Goal: Information Seeking & Learning: Learn about a topic

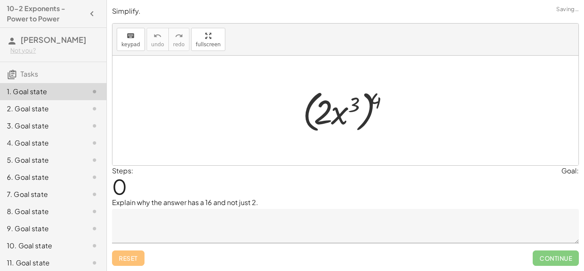
click at [317, 106] on div at bounding box center [348, 110] width 101 height 49
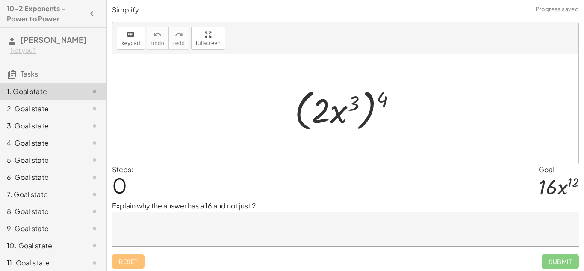
click at [300, 116] on div at bounding box center [348, 109] width 117 height 49
click at [356, 136] on div at bounding box center [345, 108] width 466 height 109
drag, startPoint x: 346, startPoint y: 121, endPoint x: 355, endPoint y: 130, distance: 12.4
click at [355, 130] on div at bounding box center [348, 109] width 117 height 49
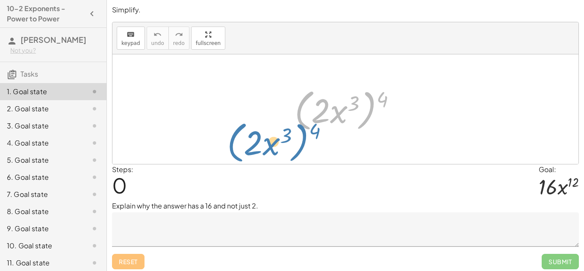
drag, startPoint x: 308, startPoint y: 96, endPoint x: 226, endPoint y: 110, distance: 82.8
click at [226, 110] on div "( · 2 · x 3 ) 4 ( · 2 · x 3 ) 4" at bounding box center [345, 108] width 466 height 109
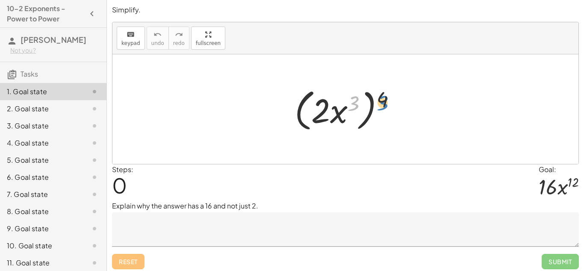
drag, startPoint x: 351, startPoint y: 105, endPoint x: 380, endPoint y: 102, distance: 28.8
click at [380, 102] on div at bounding box center [348, 109] width 117 height 49
drag, startPoint x: 353, startPoint y: 105, endPoint x: 392, endPoint y: 101, distance: 39.1
click at [392, 101] on div at bounding box center [348, 109] width 117 height 49
drag, startPoint x: 353, startPoint y: 105, endPoint x: 322, endPoint y: 115, distance: 33.4
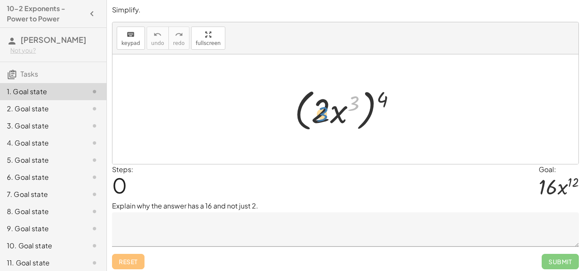
click at [322, 115] on div at bounding box center [348, 109] width 117 height 49
drag, startPoint x: 338, startPoint y: 119, endPoint x: 335, endPoint y: 126, distance: 7.5
click at [335, 126] on div at bounding box center [348, 109] width 117 height 49
drag, startPoint x: 323, startPoint y: 106, endPoint x: 356, endPoint y: 107, distance: 32.9
click at [356, 107] on div at bounding box center [348, 109] width 117 height 49
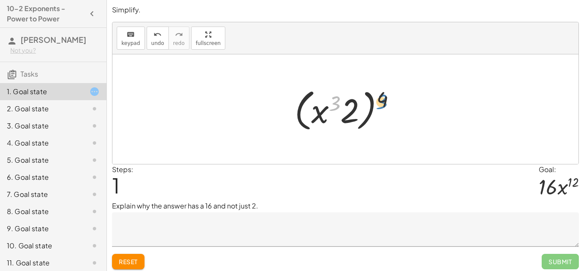
drag, startPoint x: 333, startPoint y: 100, endPoint x: 381, endPoint y: 98, distance: 47.5
click at [381, 98] on div at bounding box center [348, 109] width 117 height 49
click at [354, 103] on div at bounding box center [348, 109] width 117 height 49
click at [357, 103] on div at bounding box center [348, 109] width 117 height 49
drag, startPoint x: 324, startPoint y: 110, endPoint x: 374, endPoint y: 96, distance: 51.5
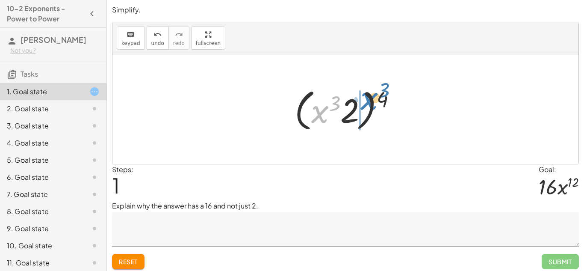
click at [374, 96] on div at bounding box center [348, 109] width 117 height 49
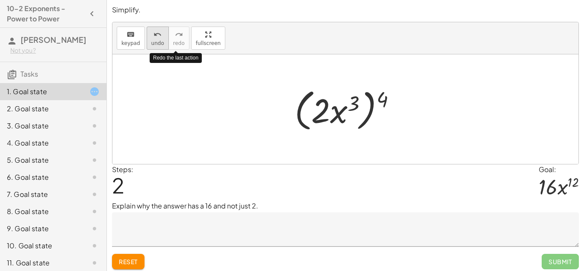
click at [161, 34] on div "undo" at bounding box center [157, 34] width 13 height 10
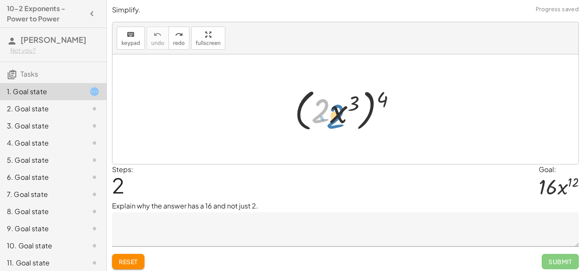
drag, startPoint x: 324, startPoint y: 103, endPoint x: 329, endPoint y: 103, distance: 4.3
click at [329, 103] on div at bounding box center [348, 109] width 117 height 49
click at [180, 36] on div "redo" at bounding box center [179, 34] width 12 height 10
drag, startPoint x: 384, startPoint y: 102, endPoint x: 341, endPoint y: 104, distance: 42.8
click at [341, 104] on div at bounding box center [348, 109] width 117 height 49
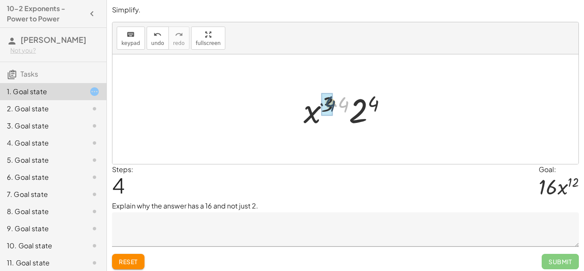
drag, startPoint x: 344, startPoint y: 106, endPoint x: 331, endPoint y: 105, distance: 13.7
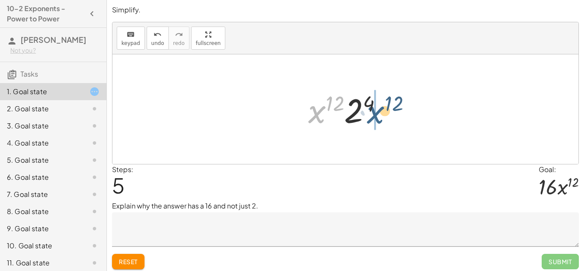
drag, startPoint x: 317, startPoint y: 115, endPoint x: 376, endPoint y: 117, distance: 59.0
click at [376, 117] on div at bounding box center [348, 109] width 89 height 44
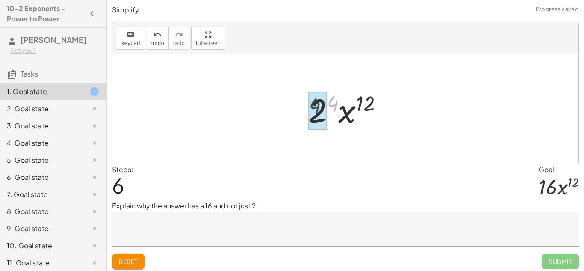
drag, startPoint x: 336, startPoint y: 103, endPoint x: 317, endPoint y: 105, distance: 18.5
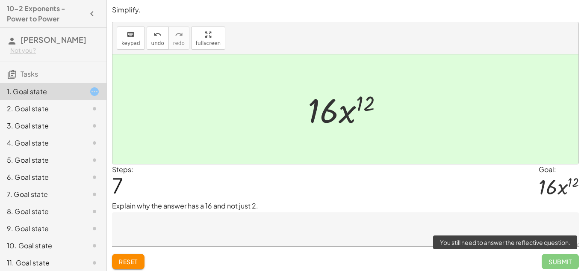
click at [553, 264] on span "Submit" at bounding box center [560, 260] width 37 height 15
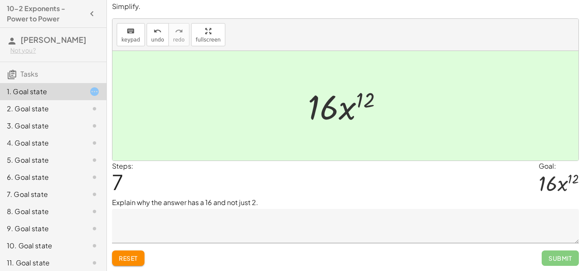
click at [326, 237] on textarea at bounding box center [345, 226] width 467 height 34
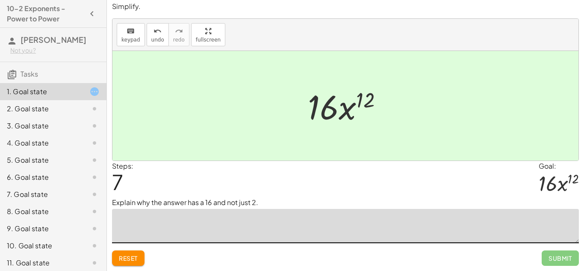
click at [211, 200] on p "Explain why the answer has a 16 and not just 2." at bounding box center [345, 202] width 467 height 10
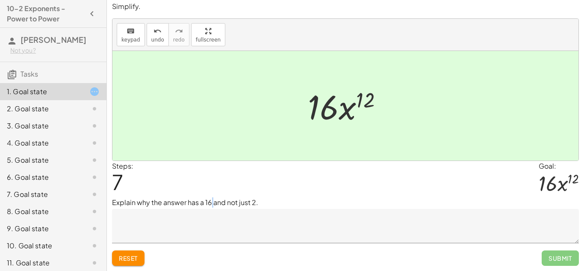
click at [211, 200] on p "Explain why the answer has a 16 and not just 2." at bounding box center [345, 202] width 467 height 10
copy div "Explain why the answer has a 16 and not just 2."
click at [134, 233] on textarea at bounding box center [345, 226] width 467 height 34
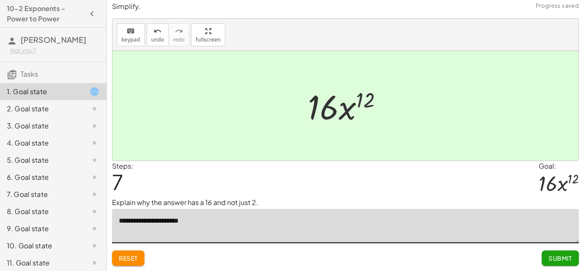
click at [175, 218] on textarea "**********" at bounding box center [345, 226] width 467 height 34
type textarea "**********"
click at [559, 259] on span "Submit" at bounding box center [560, 258] width 24 height 8
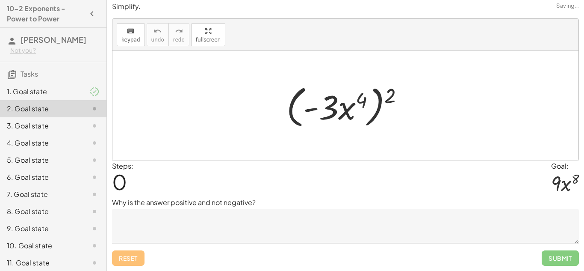
click at [335, 206] on p "Why is the answer positive and not negative?" at bounding box center [345, 202] width 467 height 10
click at [88, 94] on div at bounding box center [88, 91] width 24 height 10
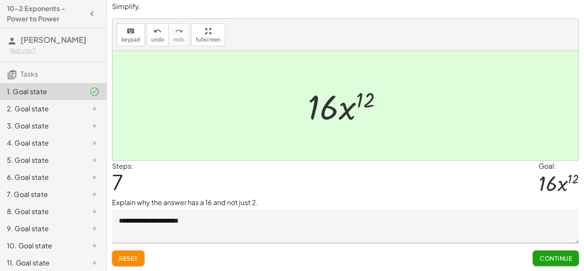
click at [565, 256] on span "Continue" at bounding box center [555, 258] width 32 height 8
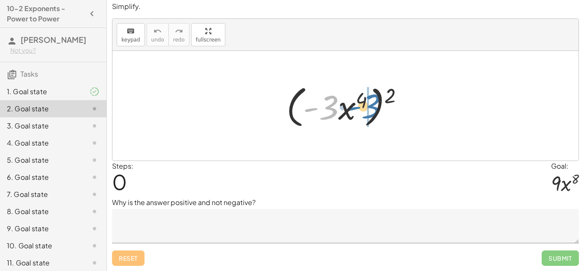
drag, startPoint x: 332, startPoint y: 108, endPoint x: 374, endPoint y: 107, distance: 42.8
click at [374, 107] on div at bounding box center [348, 105] width 132 height 49
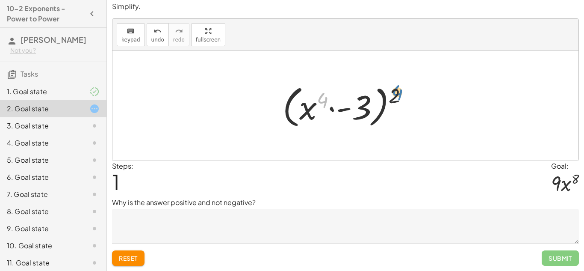
drag, startPoint x: 324, startPoint y: 94, endPoint x: 399, endPoint y: 88, distance: 75.5
click at [399, 88] on div at bounding box center [348, 105] width 141 height 49
drag, startPoint x: 397, startPoint y: 93, endPoint x: 330, endPoint y: 97, distance: 67.2
click at [330, 97] on div at bounding box center [348, 105] width 141 height 49
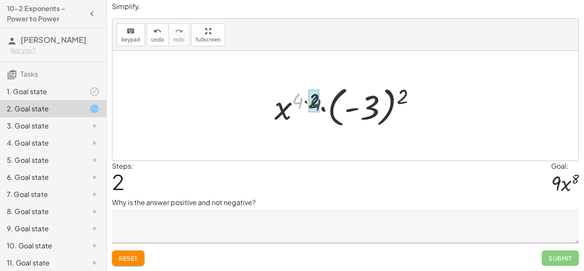
drag, startPoint x: 302, startPoint y: 99, endPoint x: 321, endPoint y: 101, distance: 19.4
click at [321, 101] on div at bounding box center [348, 105] width 157 height 47
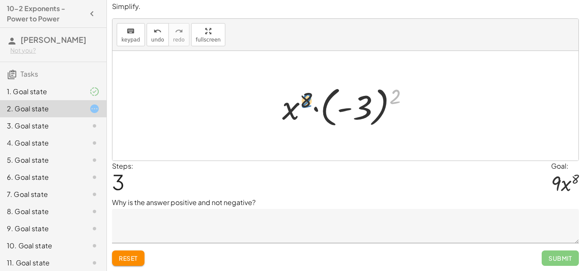
drag, startPoint x: 397, startPoint y: 91, endPoint x: 312, endPoint y: 97, distance: 85.2
click at [312, 97] on div at bounding box center [349, 105] width 142 height 47
drag, startPoint x: 308, startPoint y: 97, endPoint x: 397, endPoint y: 102, distance: 89.5
click at [397, 102] on div at bounding box center [349, 105] width 142 height 47
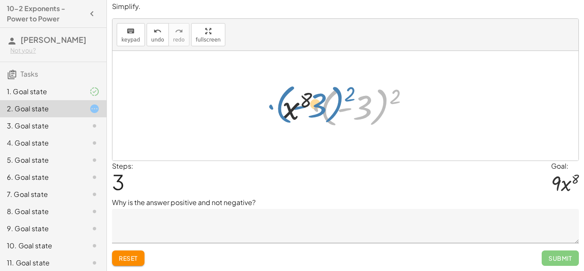
drag, startPoint x: 317, startPoint y: 111, endPoint x: 258, endPoint y: 106, distance: 59.2
click at [258, 106] on div "( · - 3 · x 4 ) 2 ( · x 4 · - 3 ) 2 · x ( · 4 · 2 ) · ( - 3 ) 2 · ( - 3 ) 2 · -…" at bounding box center [345, 105] width 466 height 109
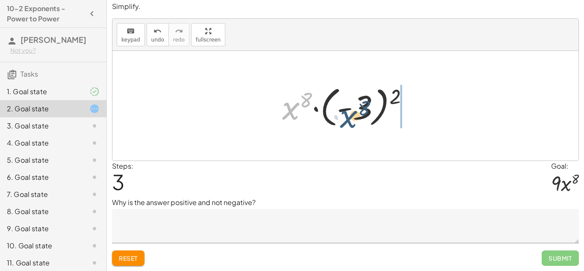
drag, startPoint x: 291, startPoint y: 107, endPoint x: 368, endPoint y: 109, distance: 77.0
click at [368, 109] on div at bounding box center [349, 105] width 142 height 47
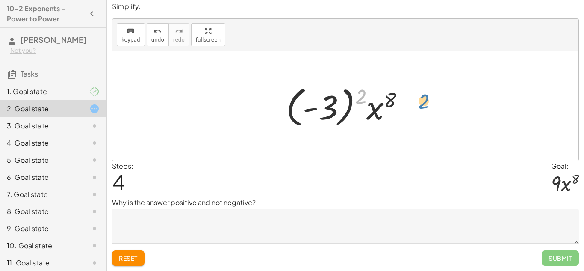
drag, startPoint x: 359, startPoint y: 98, endPoint x: 400, endPoint y: 97, distance: 40.6
click at [400, 97] on div at bounding box center [349, 105] width 134 height 47
drag, startPoint x: 390, startPoint y: 97, endPoint x: 356, endPoint y: 95, distance: 33.4
click at [356, 95] on div at bounding box center [349, 105] width 134 height 47
drag, startPoint x: 326, startPoint y: 109, endPoint x: 427, endPoint y: 98, distance: 101.9
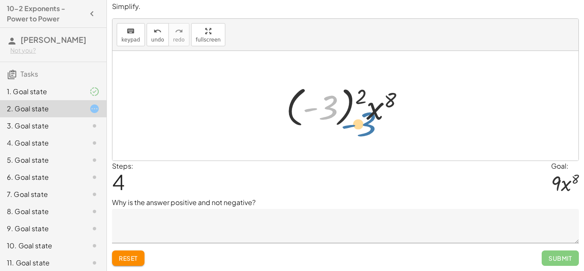
click at [427, 98] on div "( · - 3 · x 4 ) 2 ( · x 4 · - 3 ) 2 · x ( · 4 · 2 ) · ( - 3 ) 2 · x 8 · ( - 3 )…" at bounding box center [345, 105] width 466 height 109
drag, startPoint x: 377, startPoint y: 108, endPoint x: 324, endPoint y: 106, distance: 53.5
click at [324, 106] on div at bounding box center [349, 105] width 134 height 47
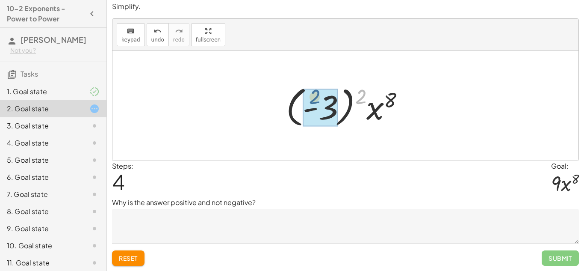
drag, startPoint x: 358, startPoint y: 103, endPoint x: 312, endPoint y: 104, distance: 46.2
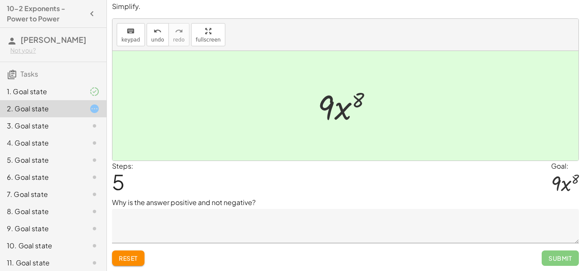
click at [277, 222] on textarea at bounding box center [345, 226] width 467 height 34
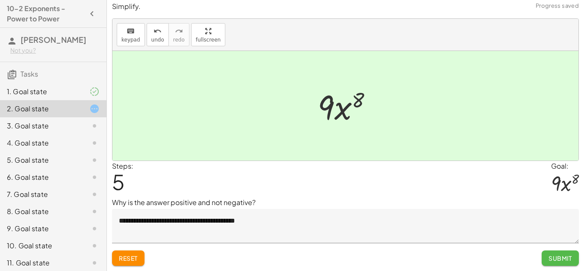
click at [555, 254] on span "Submit" at bounding box center [560, 258] width 24 height 8
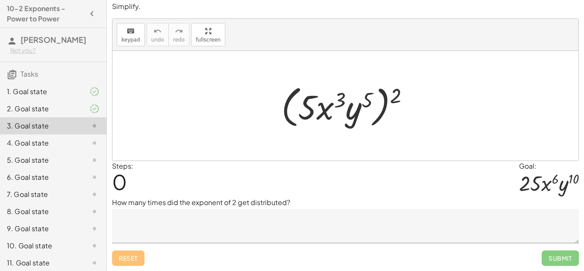
click at [42, 117] on div "1. Goal state" at bounding box center [53, 125] width 106 height 17
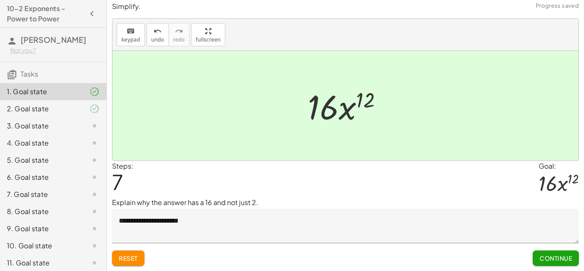
click at [48, 110] on div "2. Goal state" at bounding box center [41, 108] width 69 height 10
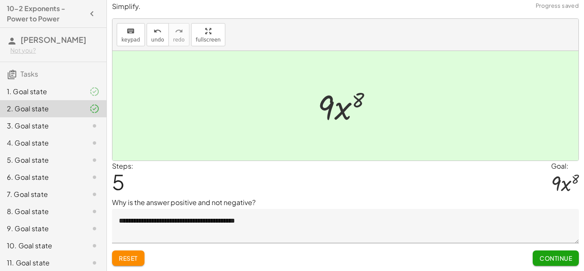
click at [180, 223] on textarea "**********" at bounding box center [345, 226] width 467 height 34
click at [543, 262] on button "Submit Changes" at bounding box center [544, 257] width 69 height 15
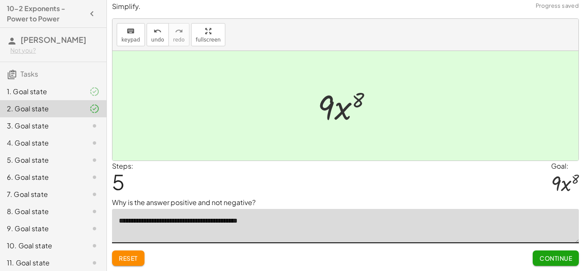
click at [186, 220] on textarea "**********" at bounding box center [345, 226] width 467 height 34
type textarea "**********"
click at [517, 254] on span "Submit Changes" at bounding box center [544, 258] width 55 height 8
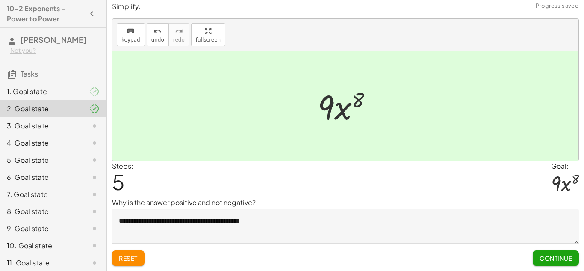
click at [61, 121] on div "3. Goal state" at bounding box center [41, 126] width 69 height 10
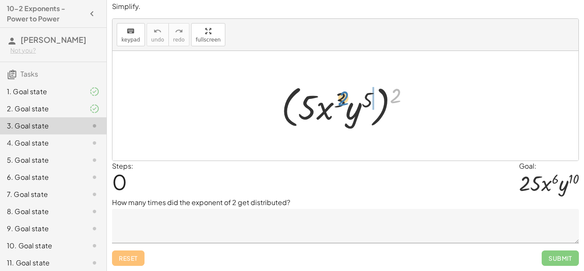
drag, startPoint x: 395, startPoint y: 96, endPoint x: 335, endPoint y: 100, distance: 60.4
click at [335, 100] on div at bounding box center [348, 105] width 143 height 49
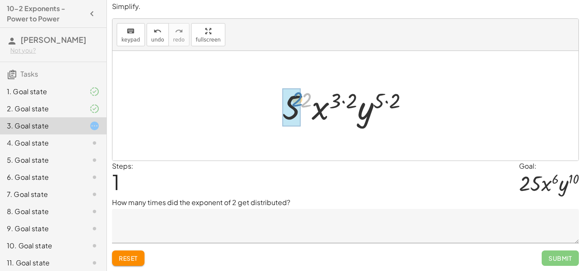
drag, startPoint x: 304, startPoint y: 103, endPoint x: 294, endPoint y: 102, distance: 9.9
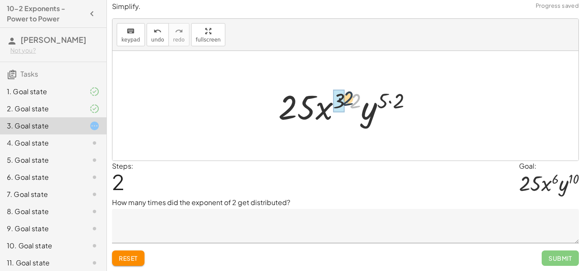
drag, startPoint x: 357, startPoint y: 100, endPoint x: 346, endPoint y: 97, distance: 11.0
click at [346, 97] on div at bounding box center [348, 106] width 149 height 44
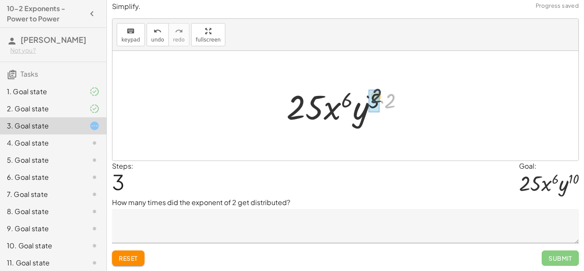
drag, startPoint x: 389, startPoint y: 103, endPoint x: 374, endPoint y: 98, distance: 15.8
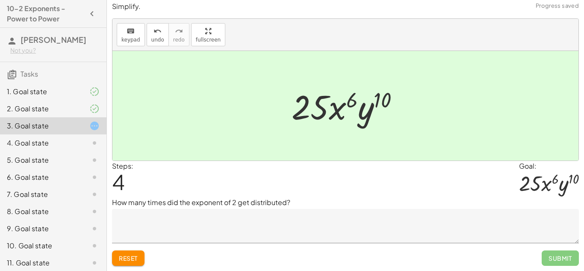
click at [210, 201] on p "How many times did the exponent of 2 get distributed?" at bounding box center [345, 202] width 467 height 10
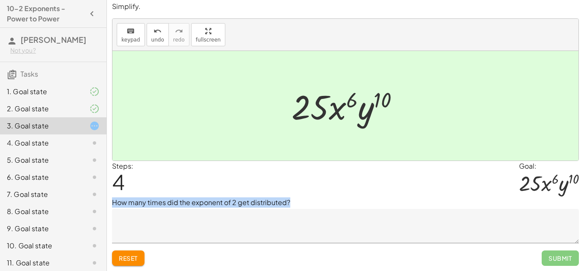
copy div "How many times did the exponent of 2 get distributed?"
click at [291, 219] on textarea at bounding box center [345, 226] width 467 height 34
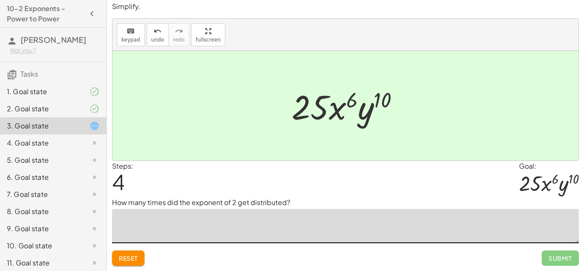
click at [363, 189] on div "Steps: 4 Goal: · 25 · x 6 · y 10" at bounding box center [345, 179] width 467 height 37
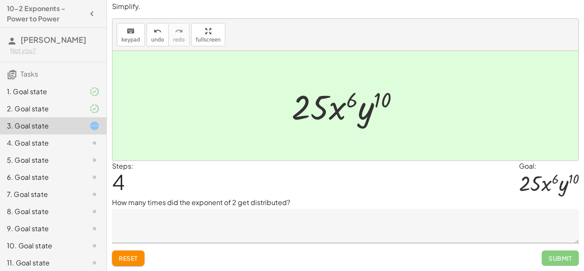
click at [296, 227] on textarea at bounding box center [345, 226] width 467 height 34
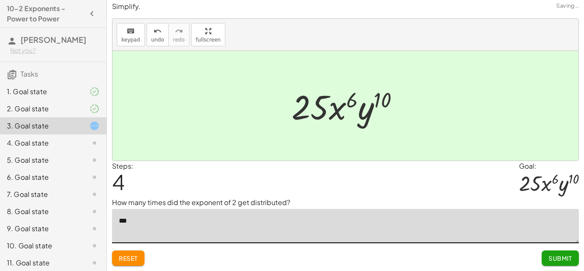
type textarea "****"
click at [556, 256] on span "Submit" at bounding box center [560, 258] width 24 height 8
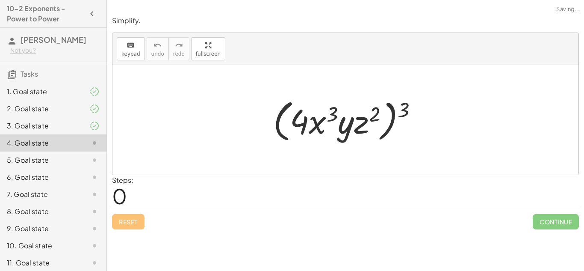
type textarea "**********"
click at [73, 130] on div "3. Goal state" at bounding box center [41, 126] width 69 height 10
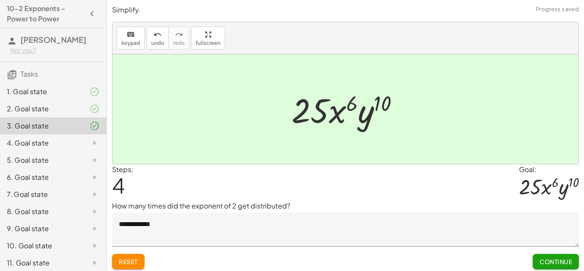
click at [75, 168] on div "4. Goal state" at bounding box center [53, 176] width 106 height 17
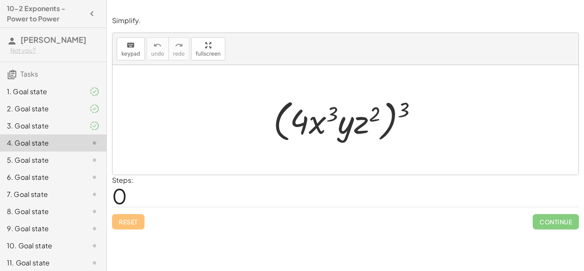
click at [84, 127] on div at bounding box center [88, 126] width 24 height 10
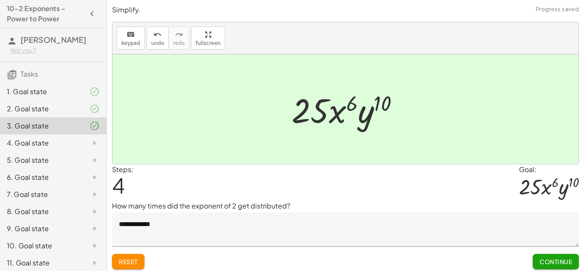
click at [82, 142] on div at bounding box center [88, 143] width 24 height 10
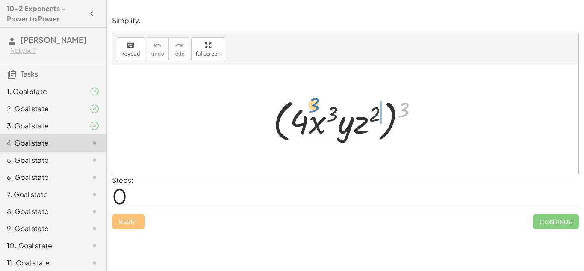
drag, startPoint x: 408, startPoint y: 109, endPoint x: 317, endPoint y: 104, distance: 90.7
click at [317, 104] on div at bounding box center [348, 119] width 159 height 49
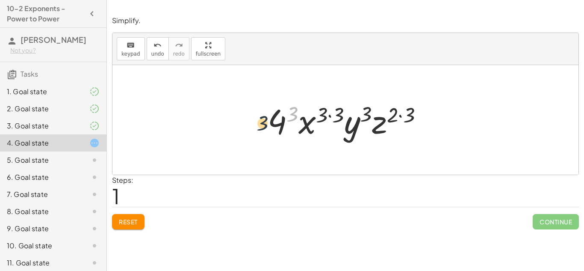
drag, startPoint x: 295, startPoint y: 109, endPoint x: 265, endPoint y: 119, distance: 31.9
click at [265, 119] on div at bounding box center [348, 120] width 171 height 44
drag, startPoint x: 296, startPoint y: 111, endPoint x: 286, endPoint y: 117, distance: 11.7
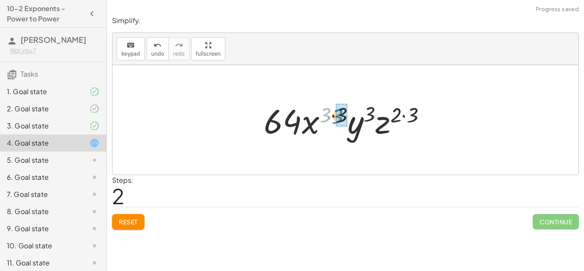
drag, startPoint x: 327, startPoint y: 112, endPoint x: 340, endPoint y: 113, distance: 12.5
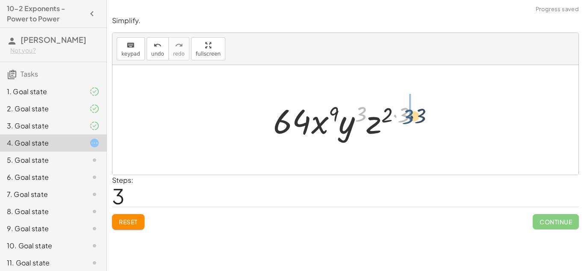
drag, startPoint x: 357, startPoint y: 113, endPoint x: 402, endPoint y: 116, distance: 45.0
click at [402, 116] on div at bounding box center [348, 120] width 159 height 44
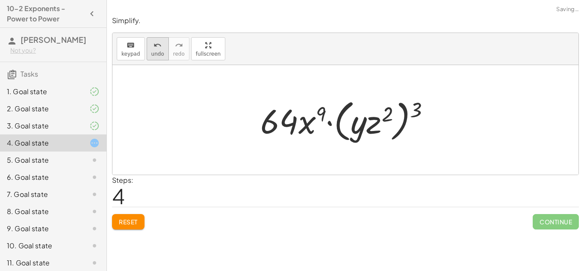
click at [158, 48] on icon "undo" at bounding box center [157, 45] width 8 height 10
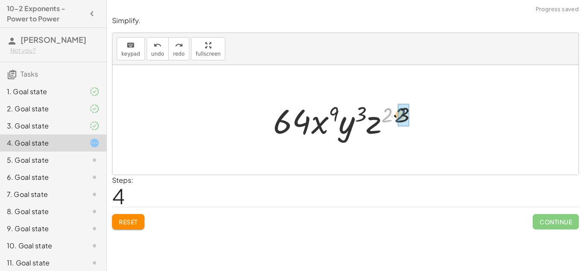
drag, startPoint x: 388, startPoint y: 115, endPoint x: 401, endPoint y: 115, distance: 13.3
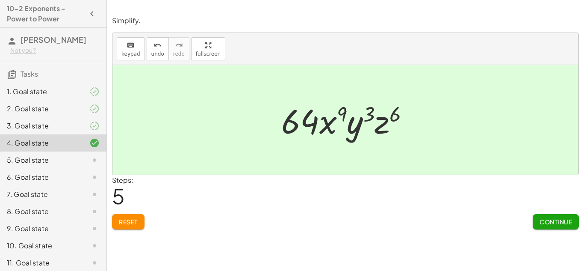
click at [554, 216] on button "Continue" at bounding box center [556, 221] width 46 height 15
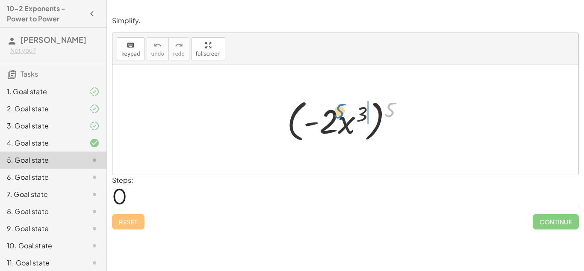
drag, startPoint x: 394, startPoint y: 109, endPoint x: 343, endPoint y: 111, distance: 51.3
click at [343, 111] on div at bounding box center [349, 119] width 132 height 49
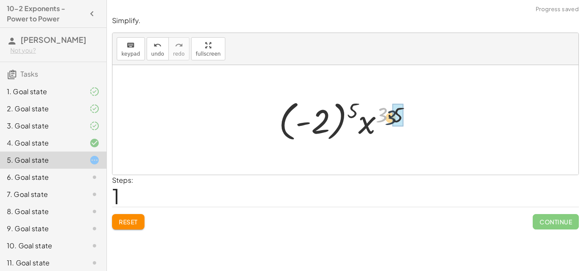
drag, startPoint x: 378, startPoint y: 112, endPoint x: 392, endPoint y: 115, distance: 14.6
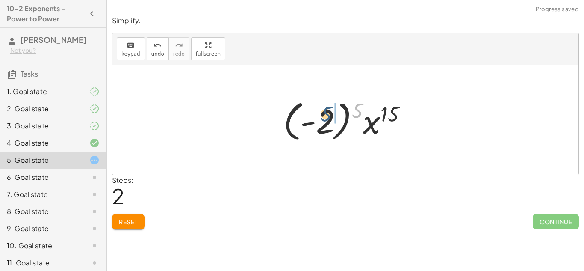
drag, startPoint x: 359, startPoint y: 103, endPoint x: 327, endPoint y: 107, distance: 32.4
click at [327, 107] on div at bounding box center [348, 119] width 138 height 47
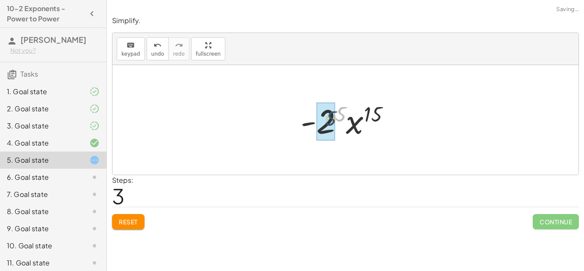
drag, startPoint x: 341, startPoint y: 109, endPoint x: 331, endPoint y: 114, distance: 11.7
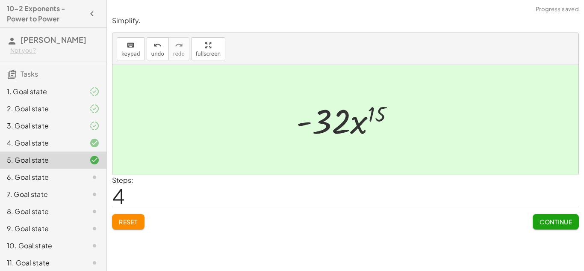
click at [561, 227] on button "Continue" at bounding box center [556, 221] width 46 height 15
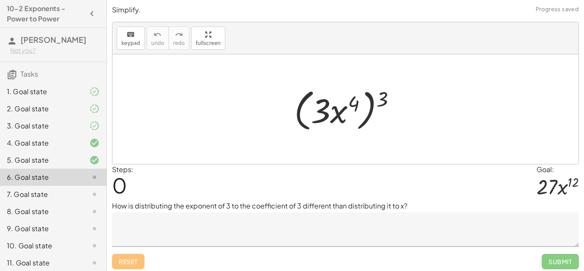
scroll to position [3, 0]
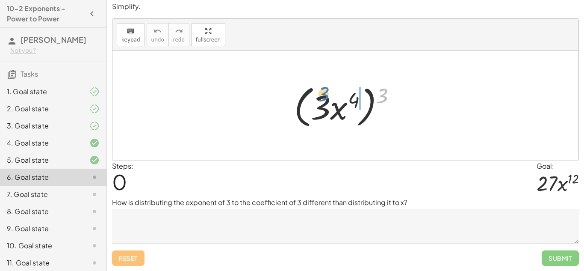
drag, startPoint x: 383, startPoint y: 94, endPoint x: 324, endPoint y: 93, distance: 59.0
click at [324, 93] on div at bounding box center [349, 105] width 118 height 49
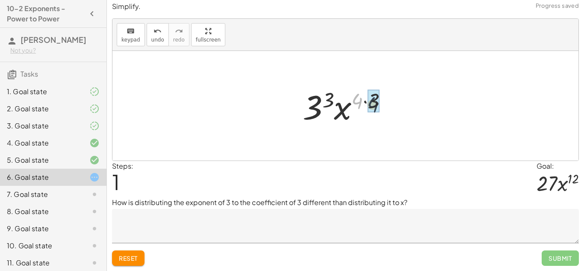
drag, startPoint x: 359, startPoint y: 97, endPoint x: 372, endPoint y: 100, distance: 12.8
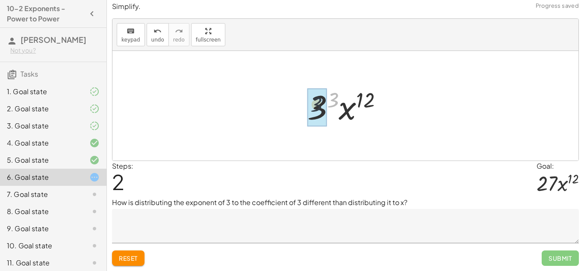
drag, startPoint x: 331, startPoint y: 101, endPoint x: 314, endPoint y: 106, distance: 18.1
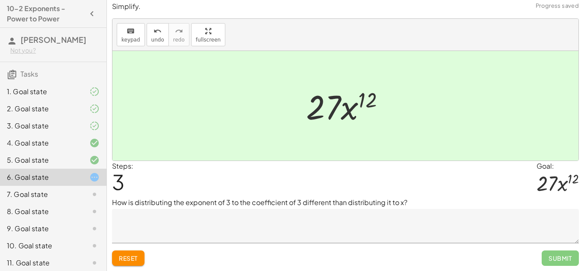
click at [275, 223] on textarea at bounding box center [345, 226] width 467 height 34
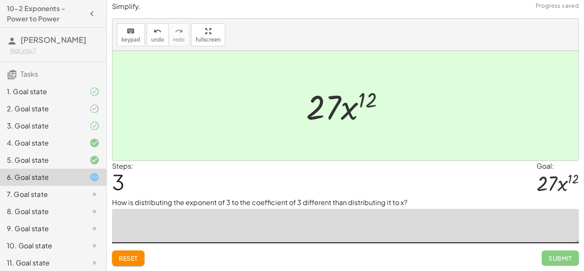
click at [240, 202] on p "How is distributing the exponent of 3 to the coefficient of 3 different than di…" at bounding box center [345, 202] width 467 height 10
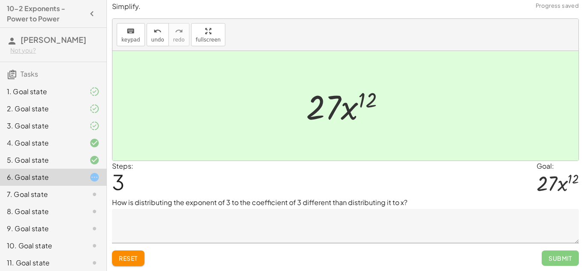
click at [240, 202] on p "How is distributing the exponent of 3 to the coefficient of 3 different than di…" at bounding box center [345, 202] width 467 height 10
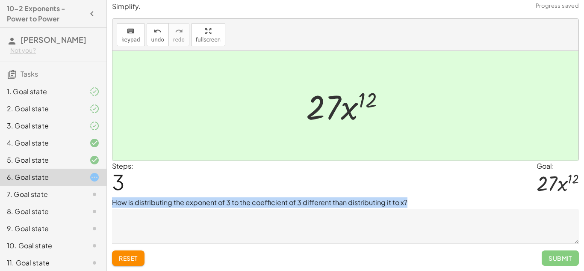
copy div "How is distributing the exponent of 3 to the coefficient of 3 different than di…"
click at [257, 4] on p "Simplify." at bounding box center [345, 7] width 467 height 10
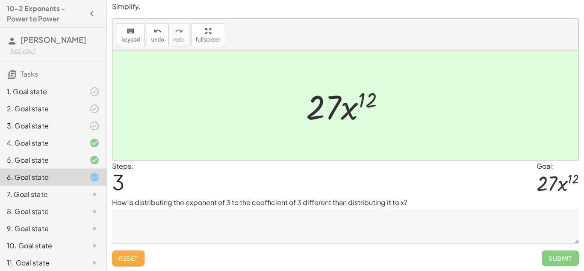
click at [122, 261] on span "Reset" at bounding box center [128, 258] width 19 height 8
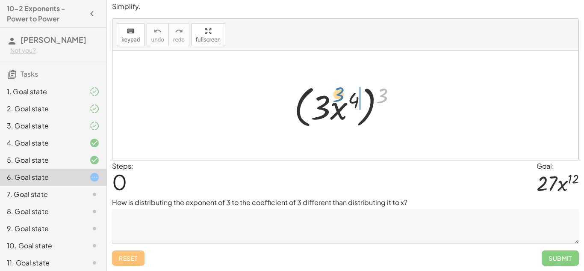
drag, startPoint x: 383, startPoint y: 94, endPoint x: 339, endPoint y: 93, distance: 44.0
click at [339, 93] on div at bounding box center [349, 105] width 118 height 49
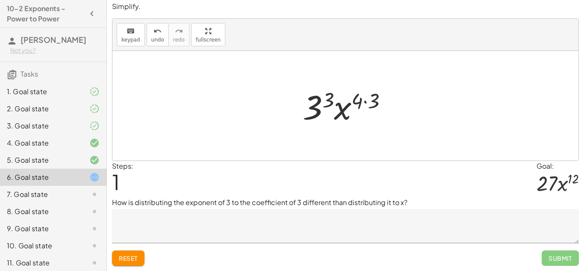
click at [365, 102] on div at bounding box center [348, 106] width 100 height 44
click at [343, 230] on textarea at bounding box center [345, 226] width 467 height 34
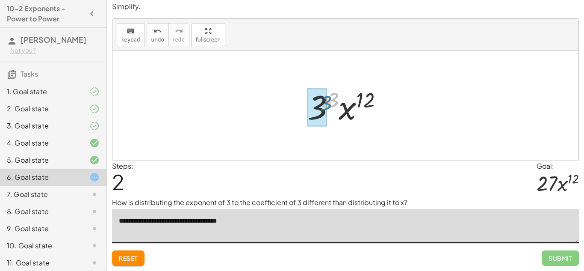
drag, startPoint x: 334, startPoint y: 98, endPoint x: 322, endPoint y: 109, distance: 16.0
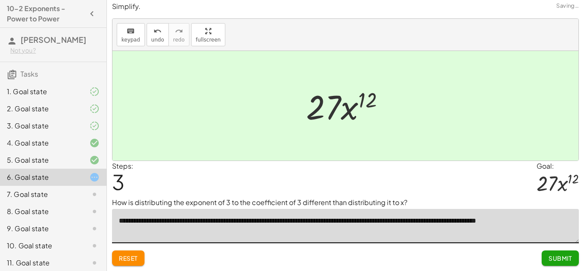
click at [385, 215] on textarea "**********" at bounding box center [345, 226] width 467 height 34
click at [552, 219] on textarea "**********" at bounding box center [345, 226] width 467 height 34
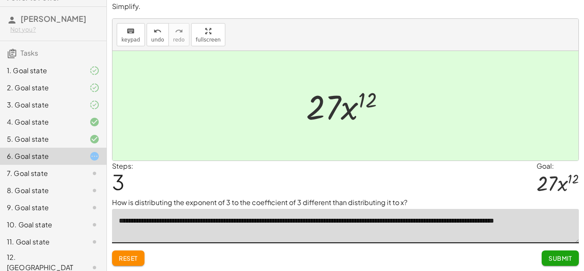
type textarea "**********"
click at [564, 259] on span "Submit" at bounding box center [560, 258] width 24 height 8
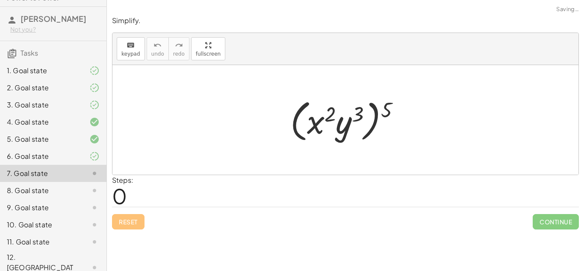
scroll to position [0, 0]
drag, startPoint x: 385, startPoint y: 112, endPoint x: 321, endPoint y: 119, distance: 64.0
click at [321, 119] on div at bounding box center [348, 119] width 125 height 49
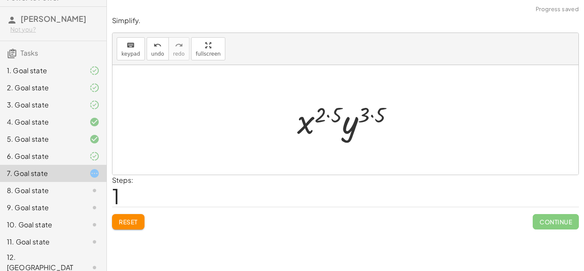
drag, startPoint x: 356, startPoint y: 115, endPoint x: 373, endPoint y: 115, distance: 16.7
click at [373, 115] on div at bounding box center [349, 120] width 112 height 44
drag, startPoint x: 366, startPoint y: 113, endPoint x: 380, endPoint y: 115, distance: 13.4
drag, startPoint x: 325, startPoint y: 114, endPoint x: 337, endPoint y: 115, distance: 11.6
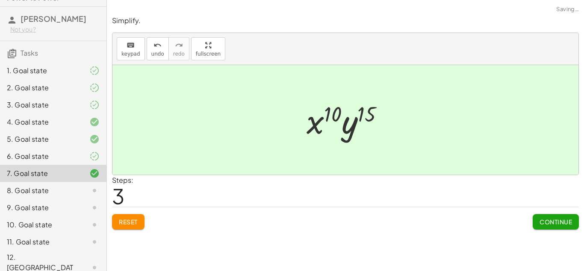
click at [551, 226] on button "Continue" at bounding box center [556, 221] width 46 height 15
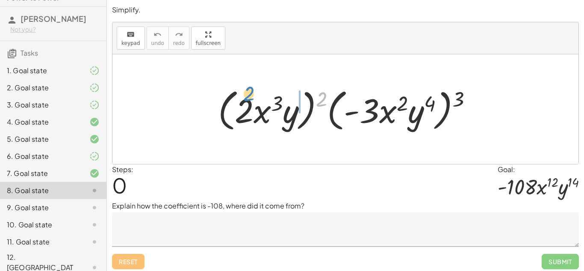
drag, startPoint x: 324, startPoint y: 103, endPoint x: 251, endPoint y: 98, distance: 72.8
click at [251, 98] on div at bounding box center [349, 109] width 270 height 49
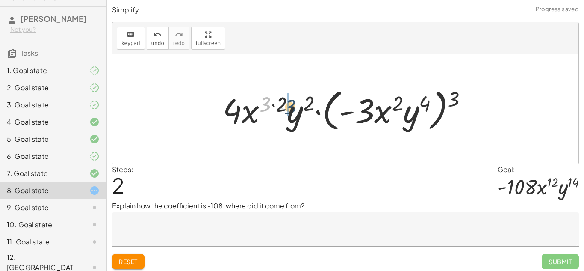
drag, startPoint x: 262, startPoint y: 103, endPoint x: 287, endPoint y: 105, distance: 25.3
drag, startPoint x: 262, startPoint y: 103, endPoint x: 278, endPoint y: 103, distance: 15.8
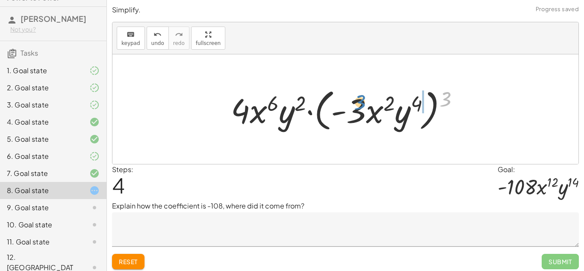
drag, startPoint x: 450, startPoint y: 94, endPoint x: 362, endPoint y: 97, distance: 87.2
click at [362, 97] on div at bounding box center [349, 109] width 244 height 49
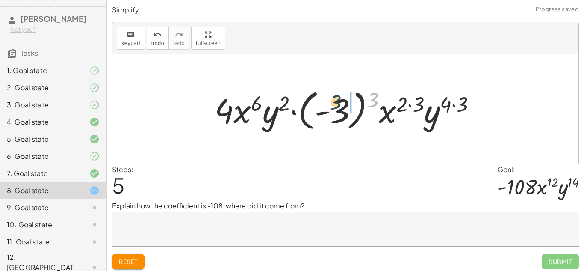
drag, startPoint x: 370, startPoint y: 99, endPoint x: 332, endPoint y: 101, distance: 37.7
click at [332, 101] on div at bounding box center [348, 108] width 277 height 47
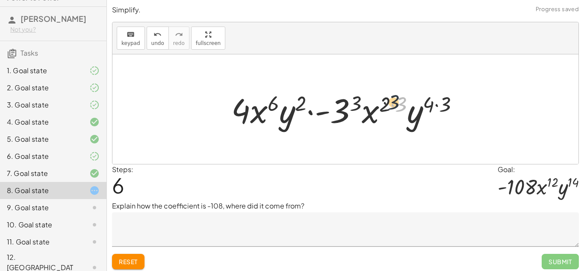
drag, startPoint x: 405, startPoint y: 100, endPoint x: 393, endPoint y: 97, distance: 12.7
click at [393, 97] on div at bounding box center [348, 109] width 243 height 44
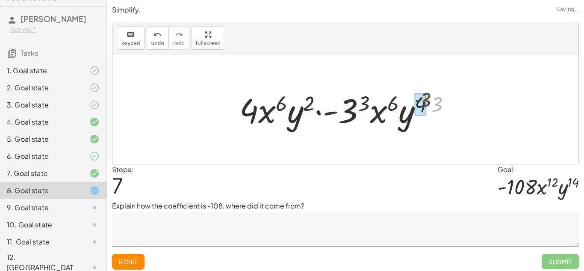
drag, startPoint x: 436, startPoint y: 106, endPoint x: 424, endPoint y: 101, distance: 12.7
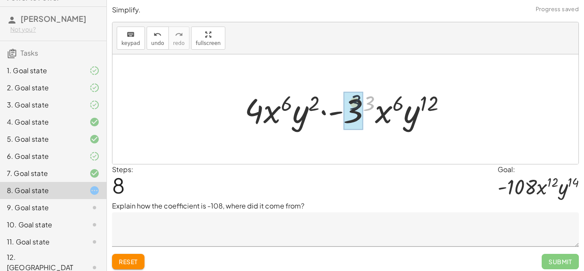
drag, startPoint x: 374, startPoint y: 97, endPoint x: 356, endPoint y: 97, distance: 18.0
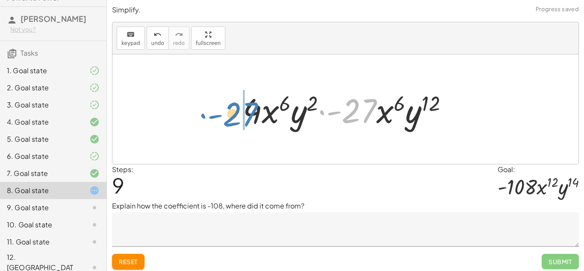
drag, startPoint x: 356, startPoint y: 114, endPoint x: 238, endPoint y: 118, distance: 118.4
click at [238, 118] on div "· ( · 2 · x 3 · y ) 2 · ( · - 3 · x 2 · y 4 ) 3 · 2 2 · x ( · 3 · 2 ) · y 2 · (…" at bounding box center [345, 109] width 231 height 48
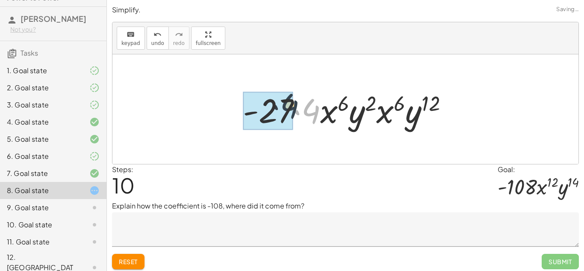
drag, startPoint x: 304, startPoint y: 113, endPoint x: 282, endPoint y: 108, distance: 22.4
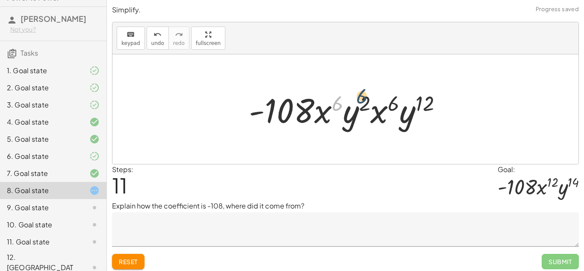
drag, startPoint x: 339, startPoint y: 102, endPoint x: 365, endPoint y: 95, distance: 27.4
click at [365, 95] on div at bounding box center [348, 109] width 209 height 44
click at [372, 96] on div at bounding box center [348, 109] width 209 height 44
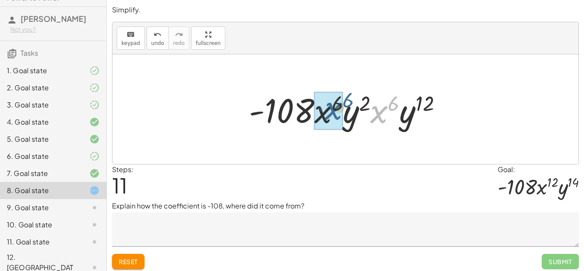
drag, startPoint x: 386, startPoint y: 112, endPoint x: 338, endPoint y: 109, distance: 47.9
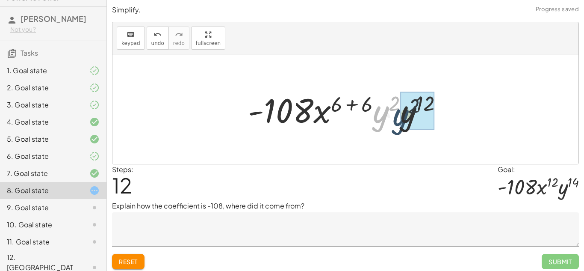
drag, startPoint x: 382, startPoint y: 109, endPoint x: 406, endPoint y: 112, distance: 24.2
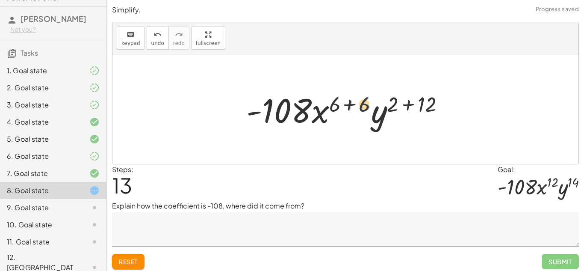
drag, startPoint x: 364, startPoint y: 103, endPoint x: 341, endPoint y: 99, distance: 22.6
click at [341, 99] on div at bounding box center [348, 109] width 213 height 44
drag, startPoint x: 427, startPoint y: 105, endPoint x: 405, endPoint y: 103, distance: 21.4
click at [405, 103] on div at bounding box center [348, 109] width 213 height 44
drag, startPoint x: 411, startPoint y: 106, endPoint x: 387, endPoint y: 101, distance: 24.1
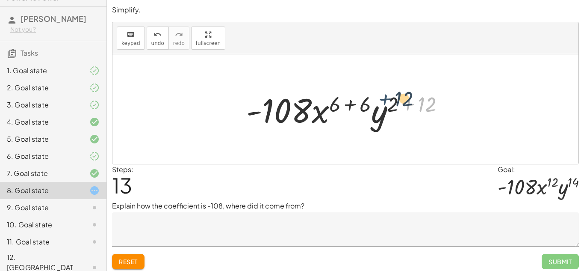
click at [387, 101] on div at bounding box center [348, 109] width 213 height 44
drag, startPoint x: 389, startPoint y: 103, endPoint x: 430, endPoint y: 103, distance: 41.9
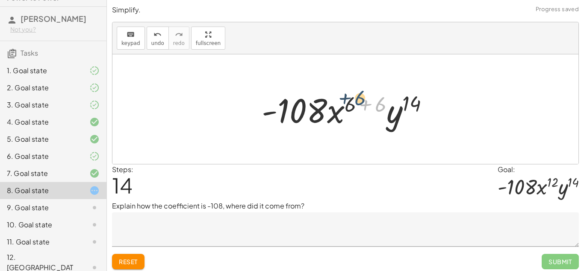
drag, startPoint x: 380, startPoint y: 102, endPoint x: 358, endPoint y: 96, distance: 23.5
click at [358, 96] on div at bounding box center [348, 109] width 182 height 44
drag, startPoint x: 381, startPoint y: 106, endPoint x: 347, endPoint y: 103, distance: 33.5
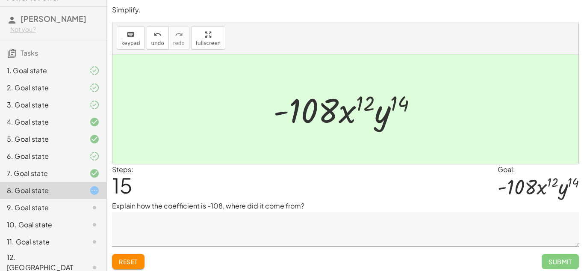
click at [189, 205] on p "Explain how the coefficient is -108, where did it come from?" at bounding box center [345, 205] width 467 height 10
click at [190, 206] on p "Explain how the coefficient is -108, where did it come from?" at bounding box center [345, 205] width 467 height 10
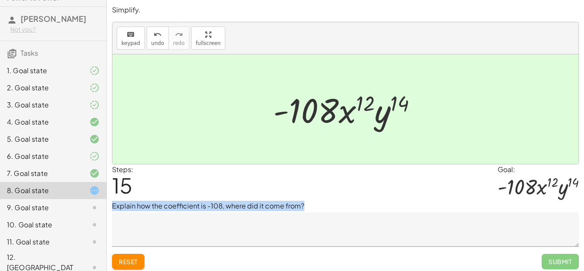
click at [190, 206] on p "Explain how the coefficient is -108, where did it come from?" at bounding box center [345, 205] width 467 height 10
copy div "Explain how the coefficient is -108, where did it come from?"
click at [130, 265] on span "Reset" at bounding box center [128, 261] width 19 height 8
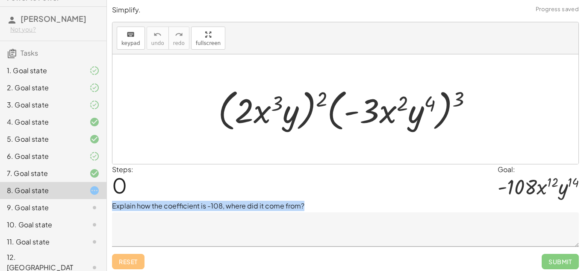
click at [223, 209] on p "Explain how the coefficient is -108, where did it come from?" at bounding box center [345, 205] width 467 height 10
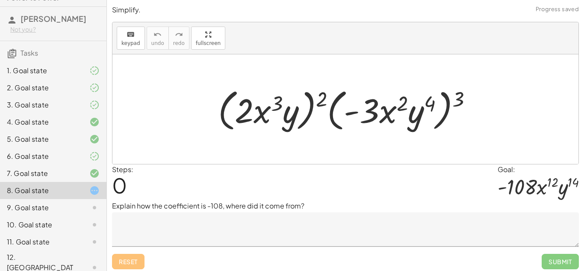
click at [223, 237] on textarea at bounding box center [345, 229] width 467 height 34
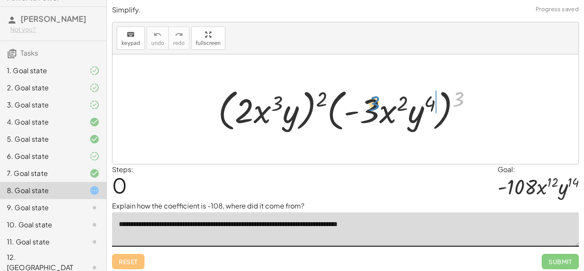
drag, startPoint x: 458, startPoint y: 95, endPoint x: 364, endPoint y: 100, distance: 94.1
click at [364, 100] on div at bounding box center [349, 109] width 270 height 49
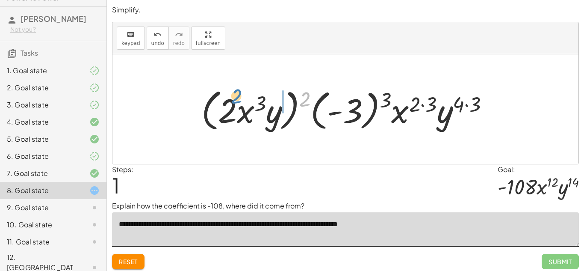
drag, startPoint x: 305, startPoint y: 99, endPoint x: 235, endPoint y: 96, distance: 70.2
click at [235, 96] on div at bounding box center [348, 109] width 303 height 49
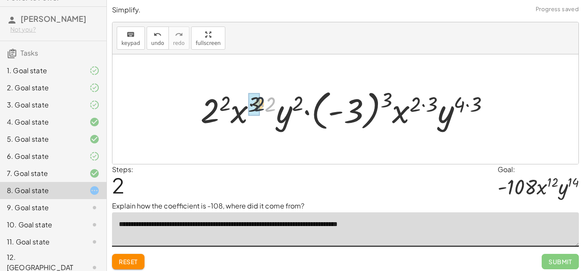
drag, startPoint x: 273, startPoint y: 104, endPoint x: 259, endPoint y: 103, distance: 13.7
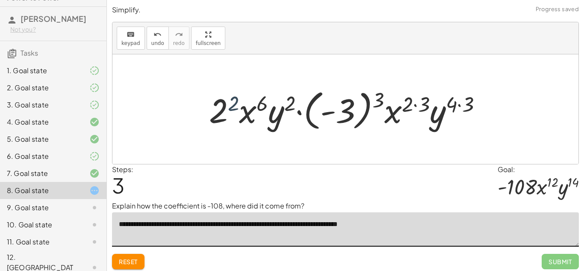
click at [230, 100] on div at bounding box center [349, 108] width 288 height 47
click at [230, 100] on div at bounding box center [348, 108] width 277 height 47
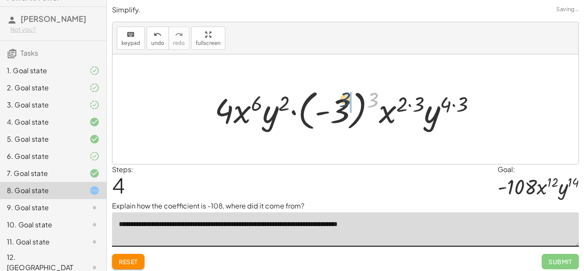
drag, startPoint x: 376, startPoint y: 99, endPoint x: 347, endPoint y: 100, distance: 29.1
click at [347, 100] on div at bounding box center [348, 108] width 277 height 47
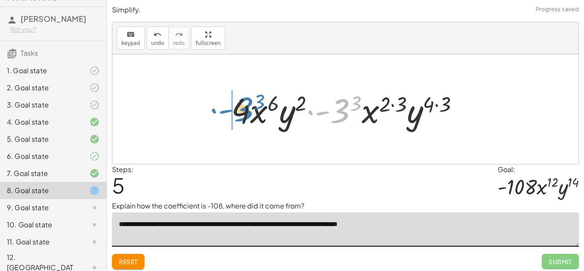
drag, startPoint x: 344, startPoint y: 115, endPoint x: 246, endPoint y: 112, distance: 98.8
click at [246, 112] on div at bounding box center [348, 109] width 243 height 44
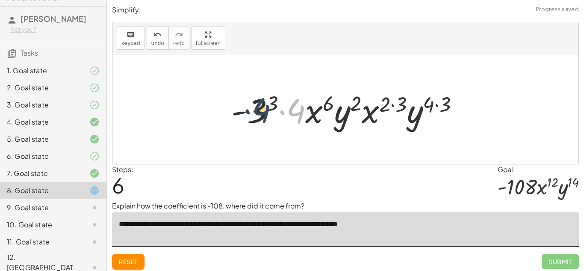
drag, startPoint x: 301, startPoint y: 112, endPoint x: 260, endPoint y: 111, distance: 41.1
click at [260, 111] on div at bounding box center [348, 109] width 243 height 44
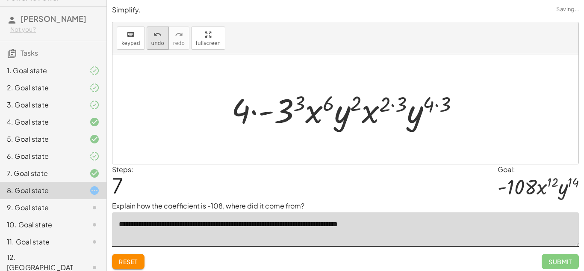
click at [158, 32] on icon "undo" at bounding box center [157, 34] width 8 height 10
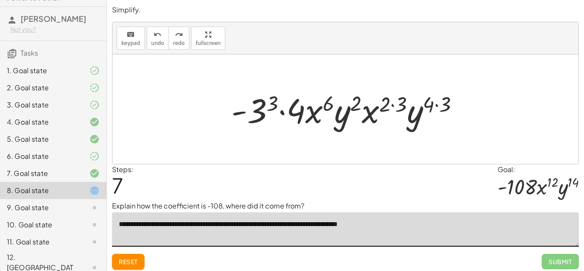
click at [433, 106] on div at bounding box center [348, 109] width 243 height 44
drag, startPoint x: 433, startPoint y: 105, endPoint x: 447, endPoint y: 106, distance: 15.0
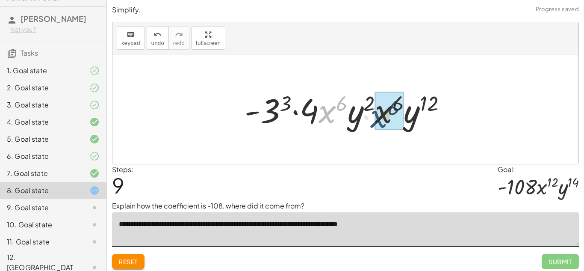
drag, startPoint x: 319, startPoint y: 111, endPoint x: 372, endPoint y: 116, distance: 53.2
click at [372, 116] on div at bounding box center [348, 109] width 217 height 44
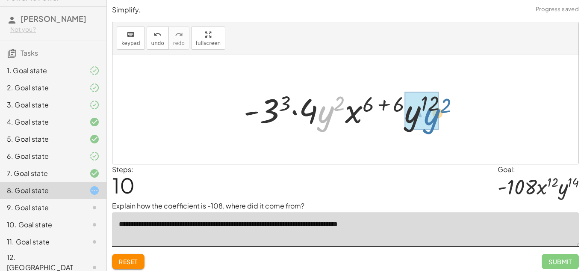
drag, startPoint x: 333, startPoint y: 113, endPoint x: 439, endPoint y: 116, distance: 106.5
click at [439, 116] on div at bounding box center [348, 109] width 219 height 44
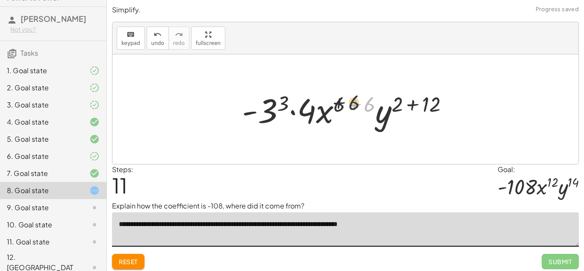
drag, startPoint x: 370, startPoint y: 104, endPoint x: 348, endPoint y: 101, distance: 22.0
click at [348, 101] on div at bounding box center [349, 109] width 222 height 44
drag, startPoint x: 434, startPoint y: 106, endPoint x: 401, endPoint y: 108, distance: 33.0
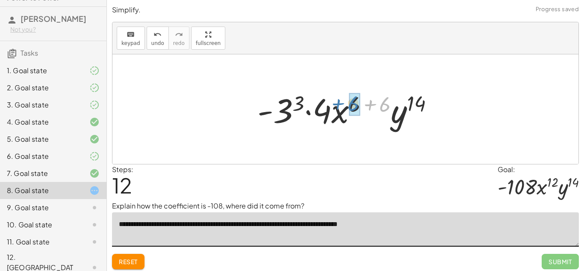
drag, startPoint x: 385, startPoint y: 103, endPoint x: 356, endPoint y: 103, distance: 29.1
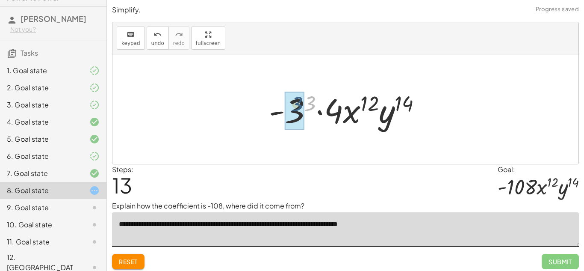
drag, startPoint x: 312, startPoint y: 106, endPoint x: 298, endPoint y: 107, distance: 14.1
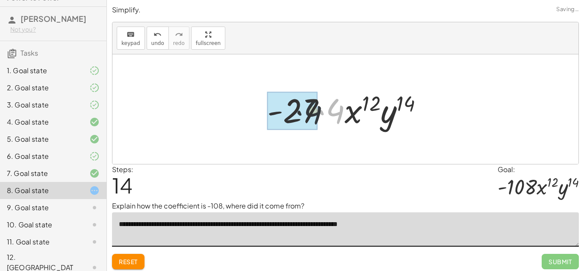
drag, startPoint x: 333, startPoint y: 114, endPoint x: 307, endPoint y: 115, distance: 26.1
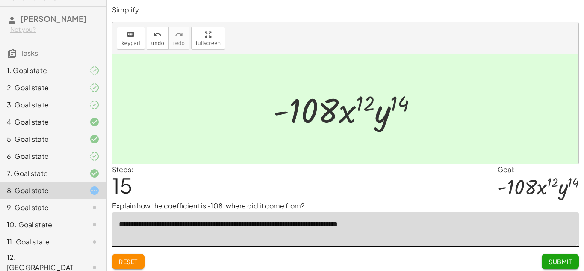
type textarea "**********"
click at [560, 265] on button "Submit" at bounding box center [560, 260] width 37 height 15
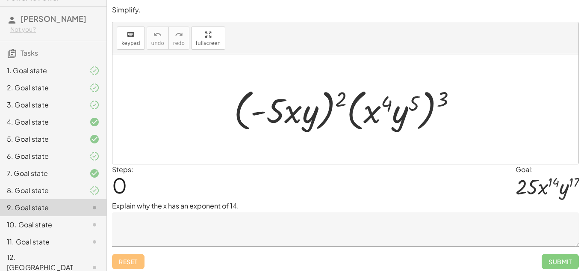
click at [181, 205] on p "Explain why the x has an exponent of 14." at bounding box center [345, 205] width 467 height 10
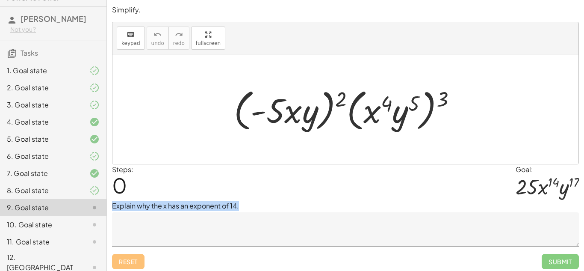
copy div "Explain why the x has an exponent of 14."
drag, startPoint x: 345, startPoint y: 94, endPoint x: 274, endPoint y: 92, distance: 71.0
click at [274, 92] on div at bounding box center [349, 109] width 238 height 49
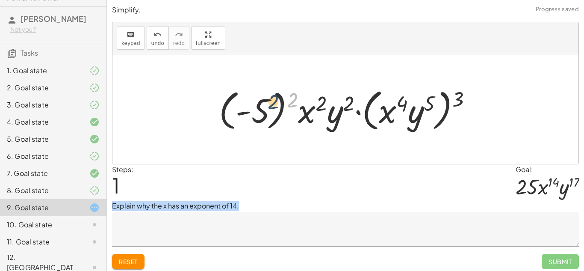
drag, startPoint x: 295, startPoint y: 97, endPoint x: 275, endPoint y: 98, distance: 20.6
click at [275, 98] on div at bounding box center [349, 109] width 268 height 49
drag, startPoint x: 294, startPoint y: 99, endPoint x: 256, endPoint y: 112, distance: 40.4
click at [256, 112] on div at bounding box center [349, 109] width 268 height 49
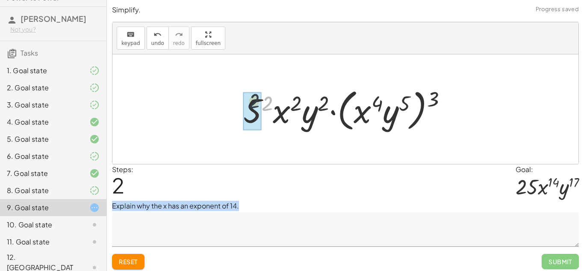
drag, startPoint x: 269, startPoint y: 102, endPoint x: 255, endPoint y: 100, distance: 14.8
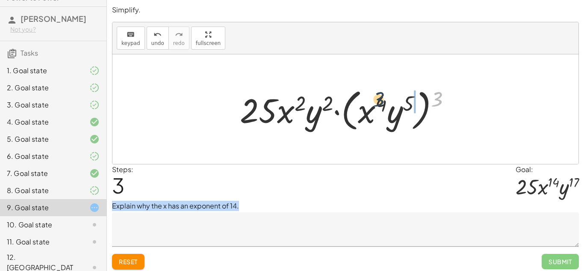
drag, startPoint x: 442, startPoint y: 99, endPoint x: 377, endPoint y: 101, distance: 64.1
click at [377, 101] on div at bounding box center [348, 109] width 227 height 49
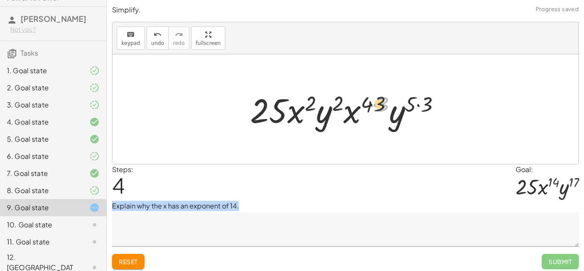
drag, startPoint x: 384, startPoint y: 103, endPoint x: 377, endPoint y: 102, distance: 7.7
click at [377, 102] on div at bounding box center [349, 109] width 206 height 44
drag, startPoint x: 383, startPoint y: 103, endPoint x: 368, endPoint y: 102, distance: 14.6
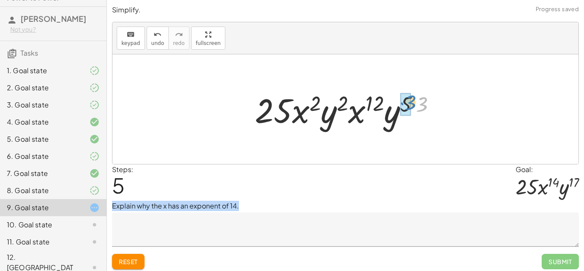
drag, startPoint x: 421, startPoint y: 101, endPoint x: 409, endPoint y: 100, distance: 12.1
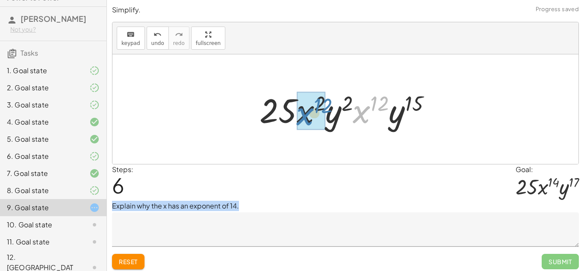
drag, startPoint x: 370, startPoint y: 114, endPoint x: 313, endPoint y: 116, distance: 56.5
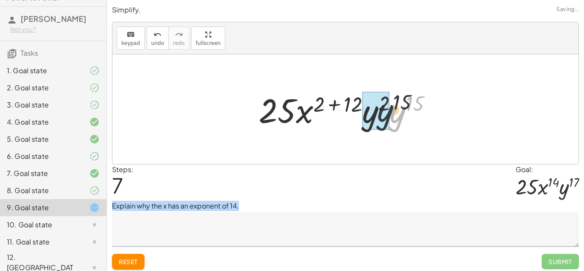
drag, startPoint x: 398, startPoint y: 116, endPoint x: 378, endPoint y: 113, distance: 20.7
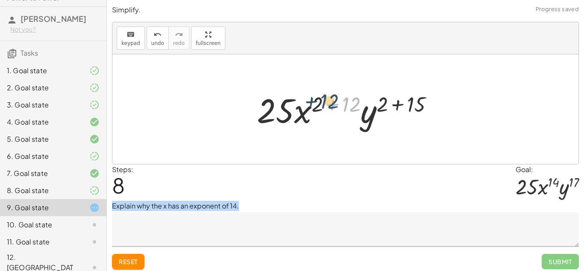
drag, startPoint x: 347, startPoint y: 95, endPoint x: 325, endPoint y: 92, distance: 22.8
click at [325, 92] on div at bounding box center [348, 109] width 191 height 44
drag, startPoint x: 349, startPoint y: 101, endPoint x: 313, endPoint y: 100, distance: 36.3
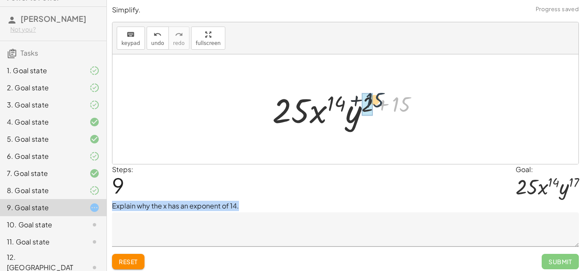
drag, startPoint x: 400, startPoint y: 106, endPoint x: 369, endPoint y: 101, distance: 31.6
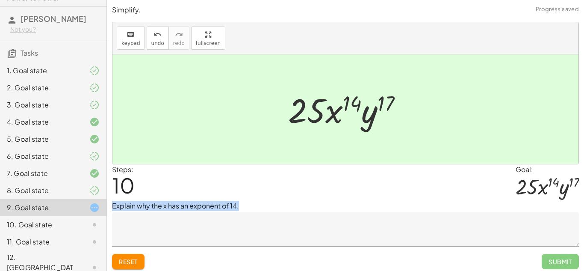
click at [254, 230] on textarea at bounding box center [345, 229] width 467 height 34
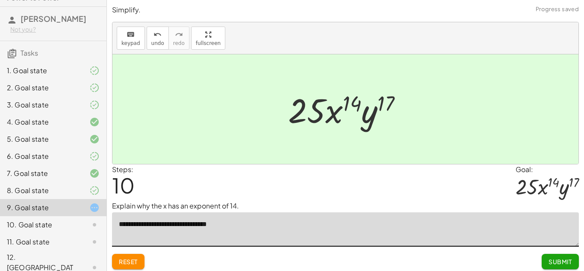
click at [255, 235] on textarea "**********" at bounding box center [345, 229] width 467 height 34
click at [238, 224] on textarea "**********" at bounding box center [345, 229] width 467 height 34
type textarea "**********"
click at [545, 265] on button "Submit" at bounding box center [560, 260] width 37 height 15
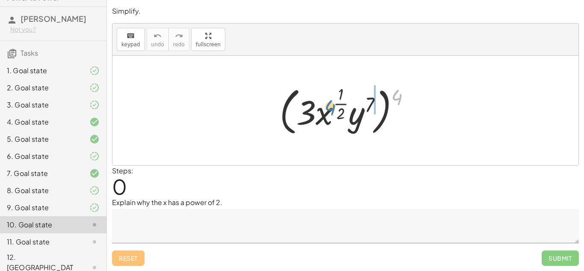
drag, startPoint x: 400, startPoint y: 97, endPoint x: 334, endPoint y: 107, distance: 66.6
click at [334, 107] on div at bounding box center [348, 110] width 146 height 56
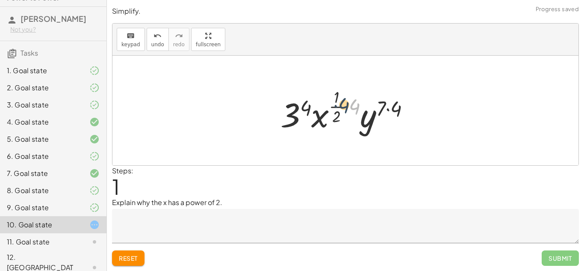
drag, startPoint x: 352, startPoint y: 107, endPoint x: 337, endPoint y: 104, distance: 15.3
click at [337, 104] on div at bounding box center [348, 110] width 145 height 50
drag, startPoint x: 352, startPoint y: 107, endPoint x: 330, endPoint y: 109, distance: 22.3
click at [330, 109] on div at bounding box center [348, 110] width 145 height 50
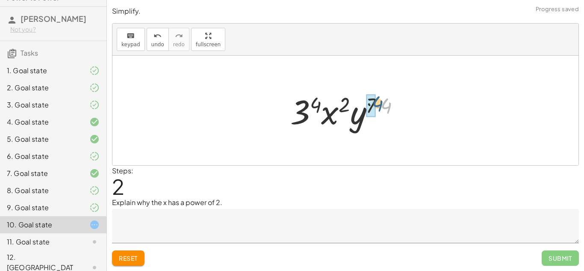
drag, startPoint x: 389, startPoint y: 107, endPoint x: 374, endPoint y: 103, distance: 15.1
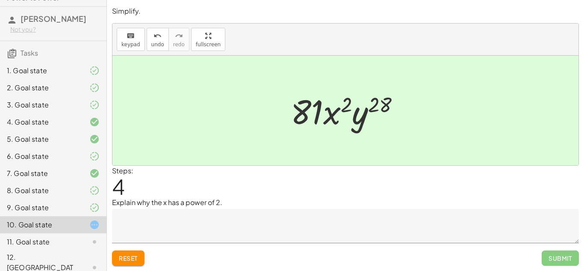
click at [153, 196] on div "Steps: 4" at bounding box center [345, 181] width 467 height 32
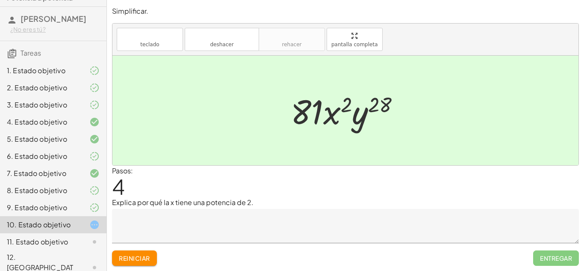
click at [257, 228] on textarea at bounding box center [345, 226] width 467 height 34
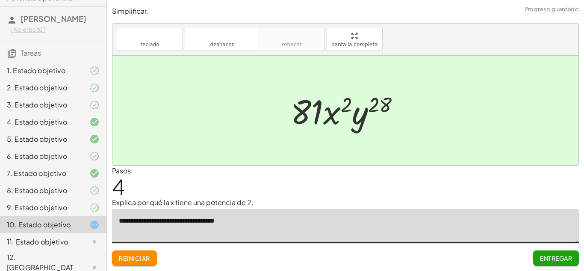
type textarea "**********"
click at [556, 251] on button "Entregar" at bounding box center [556, 257] width 46 height 15
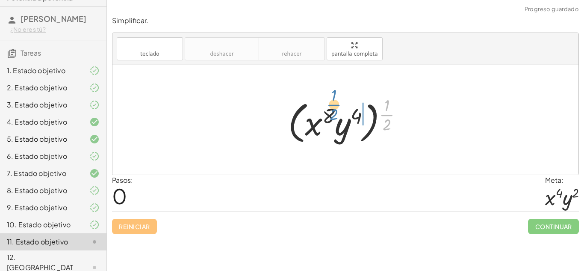
drag, startPoint x: 388, startPoint y: 116, endPoint x: 325, endPoint y: 121, distance: 62.6
click at [325, 111] on div at bounding box center [349, 119] width 130 height 53
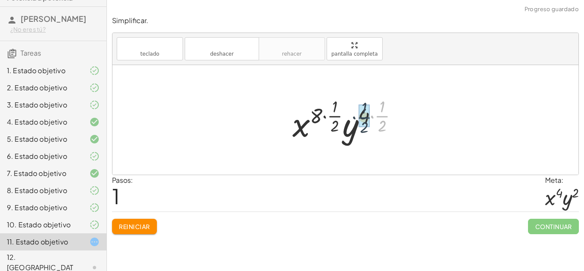
drag, startPoint x: 381, startPoint y: 115, endPoint x: 364, endPoint y: 117, distance: 17.2
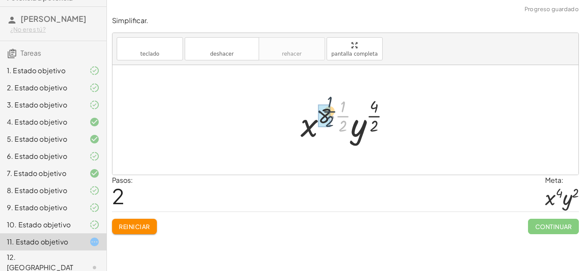
drag, startPoint x: 343, startPoint y: 116, endPoint x: 329, endPoint y: 111, distance: 15.0
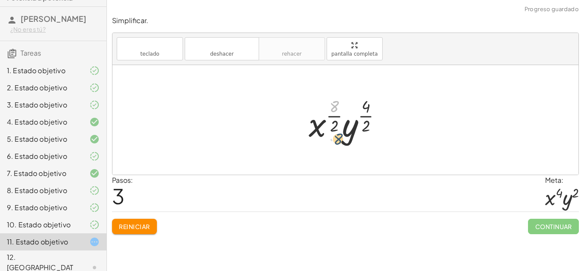
drag, startPoint x: 332, startPoint y: 105, endPoint x: 336, endPoint y: 138, distance: 33.1
click at [336, 138] on div at bounding box center [348, 119] width 88 height 50
drag, startPoint x: 336, startPoint y: 125, endPoint x: 336, endPoint y: 119, distance: 5.6
click at [336, 119] on div at bounding box center [348, 119] width 88 height 50
drag, startPoint x: 336, startPoint y: 121, endPoint x: 333, endPoint y: 98, distance: 23.6
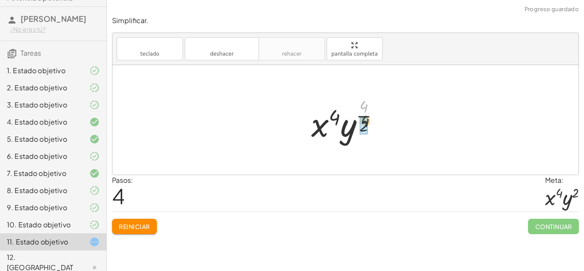
drag, startPoint x: 362, startPoint y: 106, endPoint x: 364, endPoint y: 124, distance: 17.1
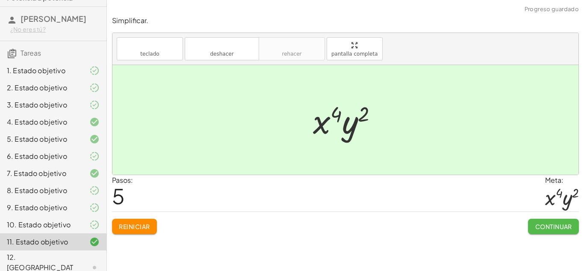
click at [547, 221] on button "Continuar" at bounding box center [553, 225] width 51 height 15
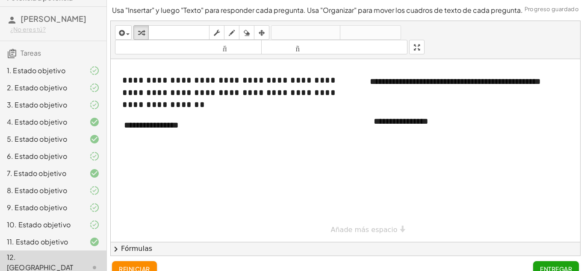
scroll to position [12, 0]
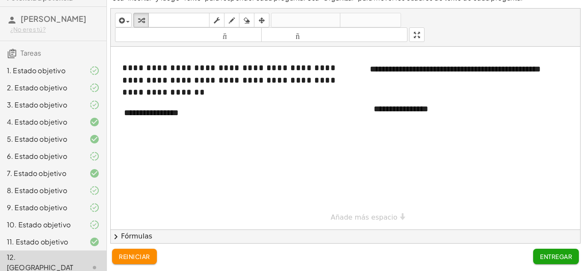
click at [378, 218] on div "**********" at bounding box center [356, 138] width 490 height 182
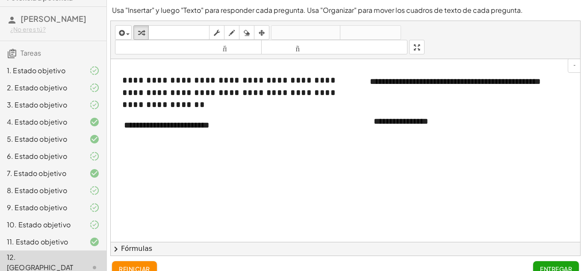
click at [460, 93] on div "**********" at bounding box center [480, 81] width 238 height 29
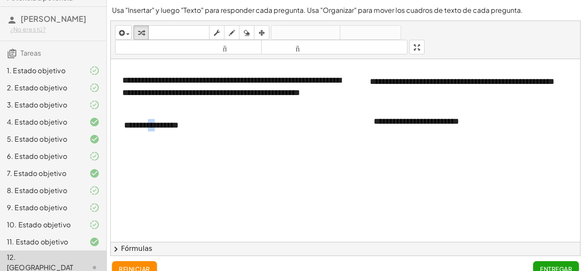
drag, startPoint x: 154, startPoint y: 136, endPoint x: 159, endPoint y: 155, distance: 19.8
click at [159, 155] on div "**********" at bounding box center [356, 241] width 490 height 365
click at [156, 149] on div at bounding box center [356, 241] width 490 height 365
click at [41, 91] on font "2. Estado objetivo" at bounding box center [37, 87] width 60 height 9
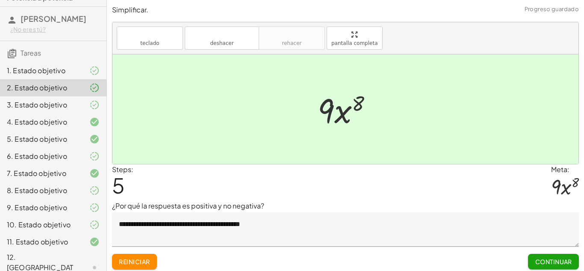
click at [50, 165] on div "5. Estado objetivo" at bounding box center [53, 173] width 106 height 17
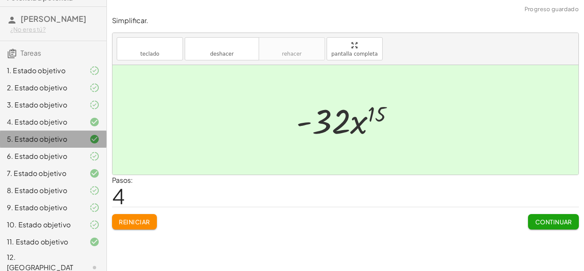
click at [50, 133] on div "5. Estado objetivo" at bounding box center [53, 138] width 106 height 17
click at [80, 262] on div at bounding box center [88, 267] width 24 height 10
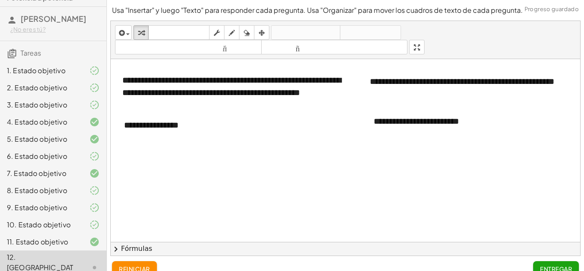
click at [190, 161] on div at bounding box center [356, 241] width 490 height 365
click at [171, 156] on div at bounding box center [356, 241] width 490 height 365
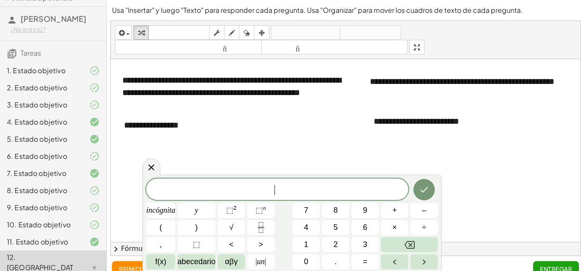
click at [368, 171] on div at bounding box center [356, 241] width 490 height 365
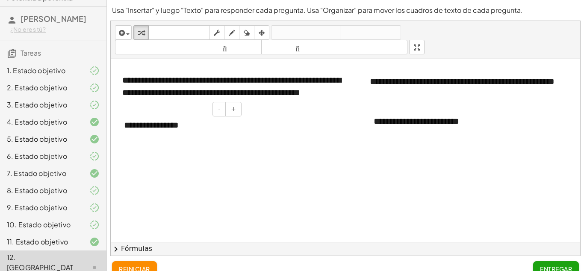
click at [131, 130] on div "**********" at bounding box center [179, 124] width 128 height 29
click at [131, 125] on font "**********" at bounding box center [161, 125] width 75 height 9
drag, startPoint x: 148, startPoint y: 127, endPoint x: 115, endPoint y: 123, distance: 33.1
click at [115, 123] on div "**********" at bounding box center [179, 124] width 128 height 29
click at [209, 131] on div "**********" at bounding box center [179, 124] width 128 height 29
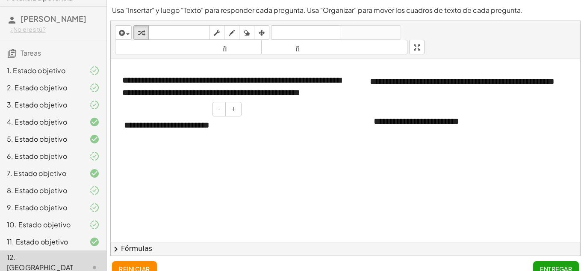
click at [226, 132] on div "**********" at bounding box center [179, 124] width 128 height 29
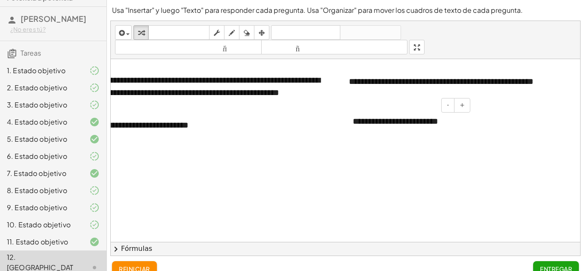
scroll to position [182, 21]
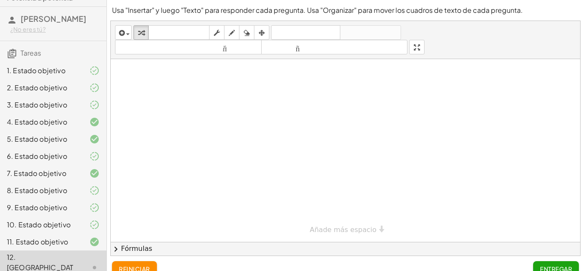
click at [560, 263] on button "Entregar" at bounding box center [556, 268] width 46 height 15
